Goal: Information Seeking & Learning: Learn about a topic

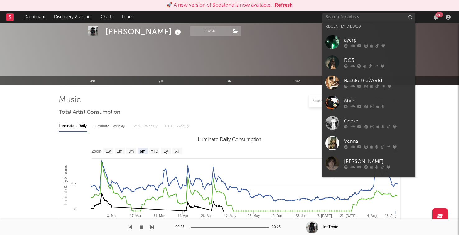
select select "6m"
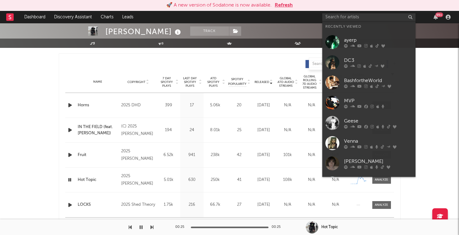
click at [348, 18] on input "text" at bounding box center [368, 17] width 93 height 8
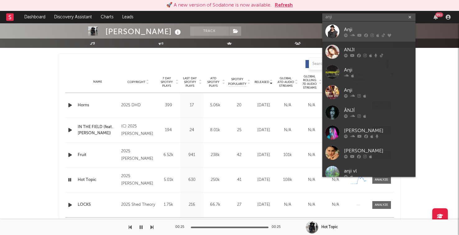
type input "anji"
click at [358, 31] on div "Anji" at bounding box center [378, 29] width 68 height 7
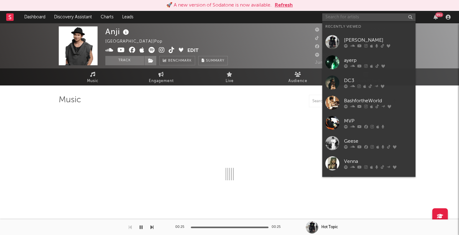
click at [358, 16] on input "text" at bounding box center [368, 17] width 93 height 8
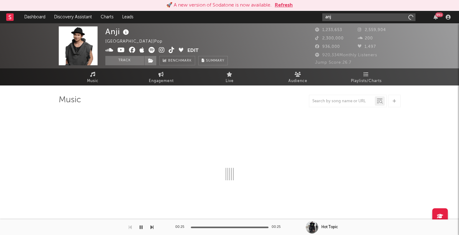
type input "anji"
select select "6m"
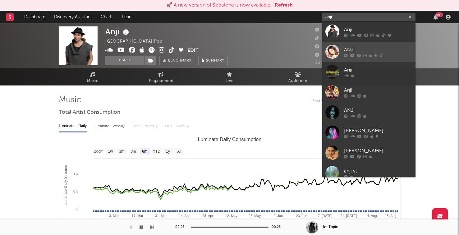
type input "anji"
click at [349, 51] on div "ANJI" at bounding box center [378, 49] width 68 height 7
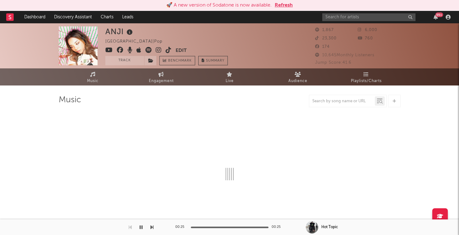
select select "6m"
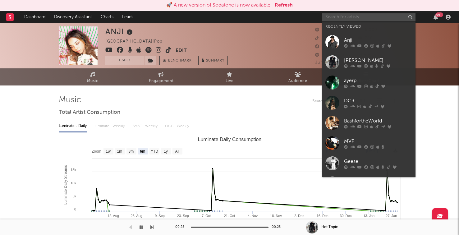
click at [382, 19] on input "text" at bounding box center [368, 17] width 93 height 8
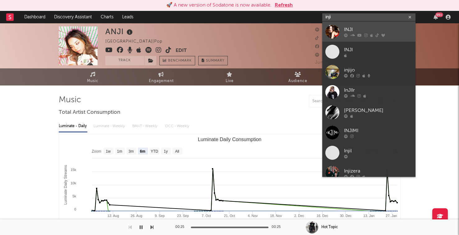
type input "inji"
click at [374, 31] on div "INJI" at bounding box center [378, 29] width 68 height 7
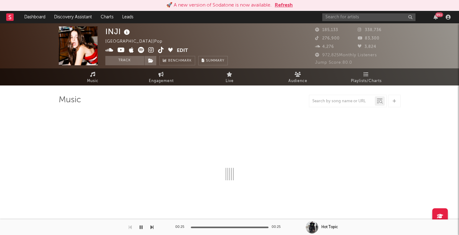
select select "6m"
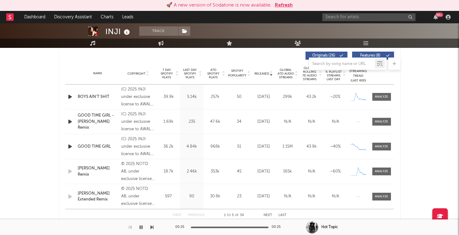
scroll to position [237, 0]
click at [71, 95] on icon "button" at bounding box center [70, 97] width 7 height 8
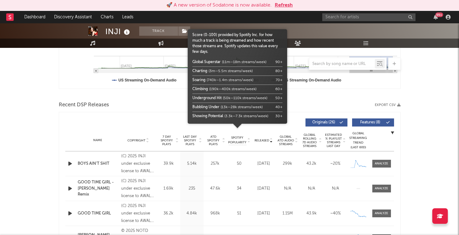
scroll to position [182, 0]
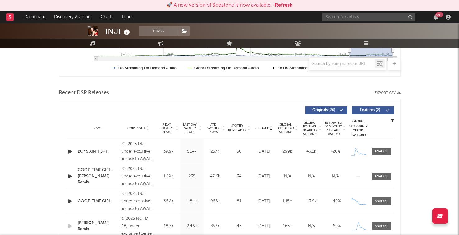
click at [190, 127] on span "Last Day Spotify Plays" at bounding box center [190, 128] width 16 height 11
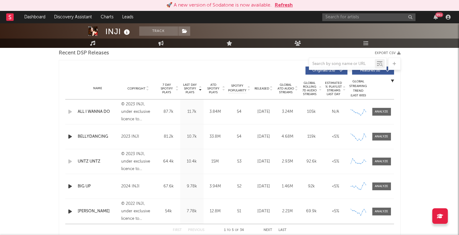
scroll to position [226, 0]
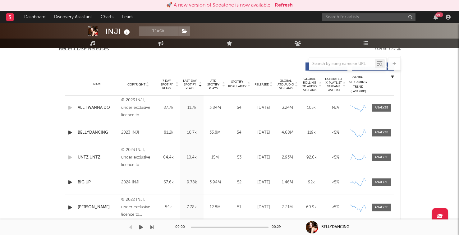
click at [266, 229] on div "00:00 00:29" at bounding box center [229, 228] width 109 height 16
click at [268, 226] on div "00:00 00:29" at bounding box center [229, 228] width 109 height 16
click at [269, 224] on div "00:00 00:29" at bounding box center [229, 228] width 109 height 16
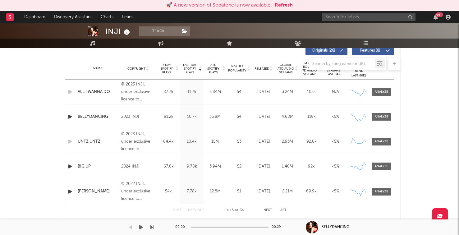
scroll to position [243, 0]
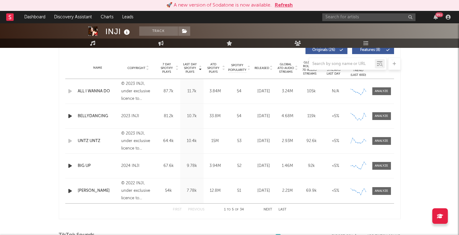
click at [253, 67] on div at bounding box center [230, 64] width 342 height 12
click at [256, 67] on div at bounding box center [230, 64] width 342 height 12
click at [258, 68] on div at bounding box center [230, 64] width 342 height 12
click at [261, 72] on div "Name Copyright Label Album Names Composer Names 7 Day Spotify Plays Last Day Sp…" at bounding box center [229, 68] width 329 height 22
click at [261, 68] on div at bounding box center [230, 64] width 342 height 12
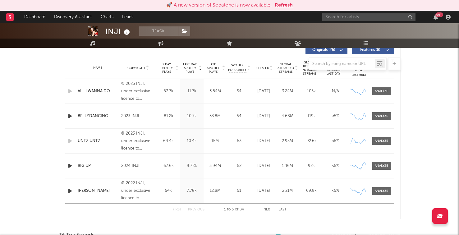
click at [260, 69] on div at bounding box center [230, 64] width 342 height 12
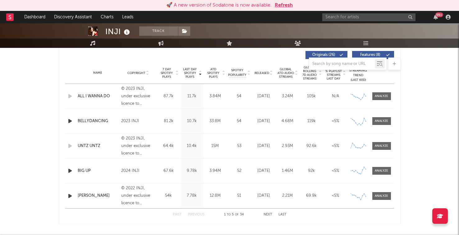
click at [260, 71] on span "Released" at bounding box center [262, 73] width 15 height 4
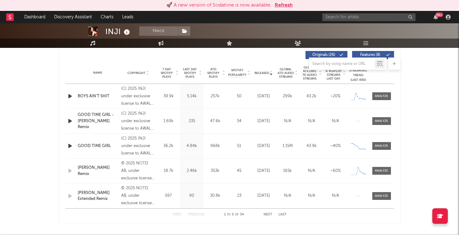
click at [71, 96] on icon "button" at bounding box center [70, 96] width 7 height 8
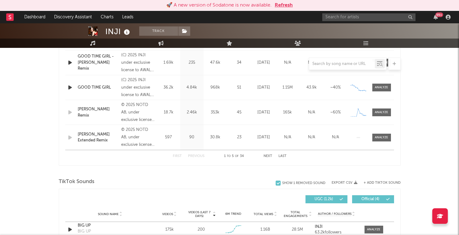
scroll to position [314, 0]
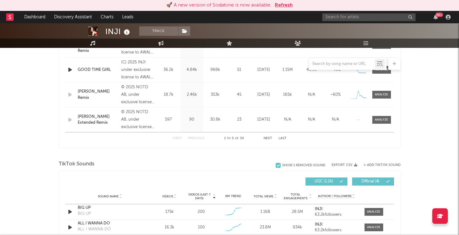
click at [266, 138] on button "Next" at bounding box center [268, 138] width 9 height 3
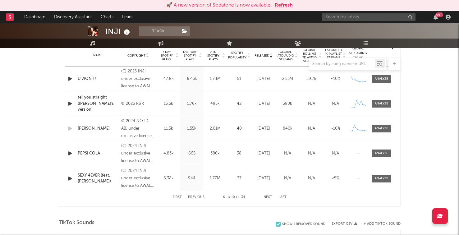
scroll to position [244, 0]
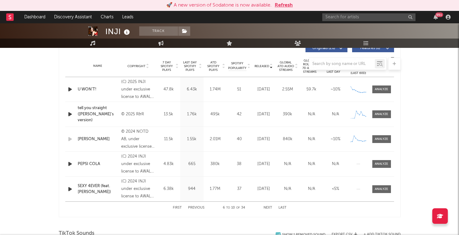
click at [67, 91] on icon "button" at bounding box center [70, 90] width 7 height 8
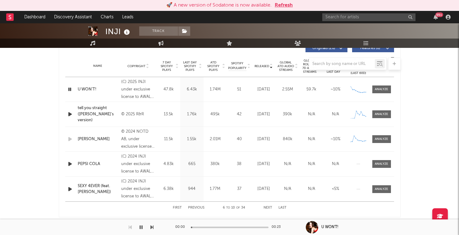
click at [67, 91] on icon "button" at bounding box center [70, 90] width 6 height 8
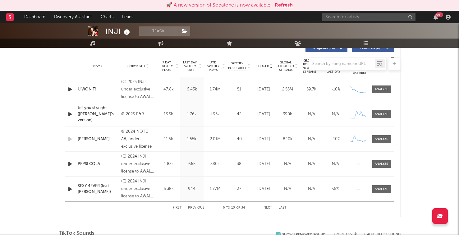
click at [70, 162] on icon "button" at bounding box center [70, 164] width 7 height 8
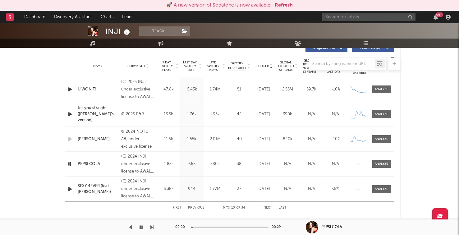
click at [70, 162] on icon "button" at bounding box center [70, 164] width 6 height 8
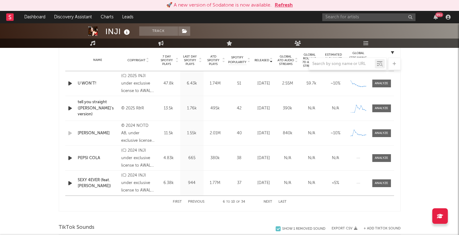
scroll to position [251, 0]
click at [268, 202] on button "Next" at bounding box center [268, 201] width 9 height 3
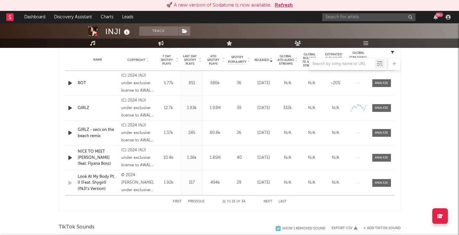
scroll to position [254, 0]
